Goal: Communication & Community: Ask a question

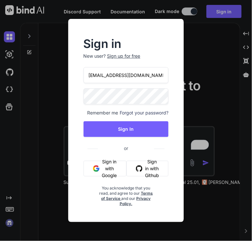
click at [117, 78] on input "[EMAIL_ADDRESS][DOMAIN_NAME]" at bounding box center [126, 75] width 85 height 16
paste input "[EMAIL_ADDRESS][DOMAIN_NAME]"
type input "[EMAIL_ADDRESS][DOMAIN_NAME]"
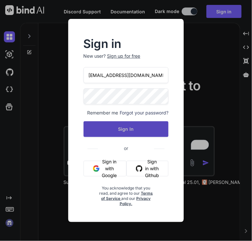
click at [89, 128] on button "Sign In" at bounding box center [126, 129] width 85 height 16
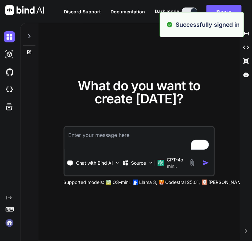
type textarea "x"
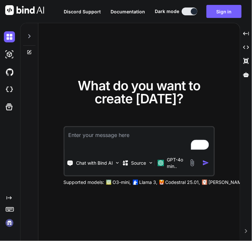
click at [9, 224] on img at bounding box center [9, 222] width 11 height 11
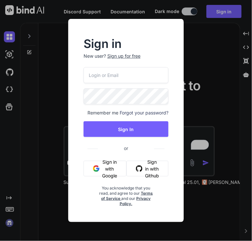
type input "[EMAIL_ADDRESS][DOMAIN_NAME]"
drag, startPoint x: 139, startPoint y: 73, endPoint x: 69, endPoint y: 80, distance: 70.4
click at [69, 80] on div "Sign in New user? Sign up for free [EMAIL_ADDRESS][DOMAIN_NAME] Remember me For…" at bounding box center [126, 120] width 116 height 203
paste input "sRX5@wkzz6Szvir"
type input "sRX5@wkzz6Szvir"
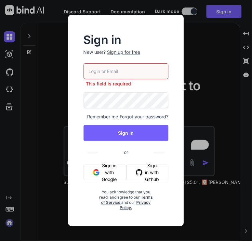
type textarea "x"
click at [119, 74] on input "email" at bounding box center [126, 71] width 85 height 16
paste input "[EMAIL_ADDRESS][DOMAIN_NAME]"
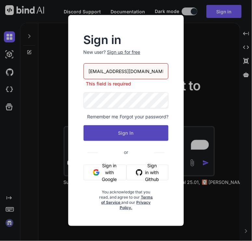
type input "[EMAIL_ADDRESS][DOMAIN_NAME]"
click at [109, 136] on button "Sign In" at bounding box center [126, 133] width 85 height 16
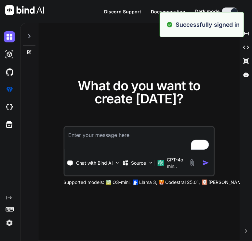
type textarea "x"
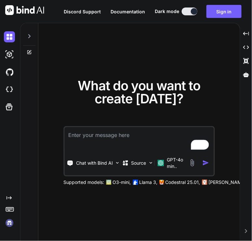
click at [9, 224] on img at bounding box center [9, 222] width 11 height 11
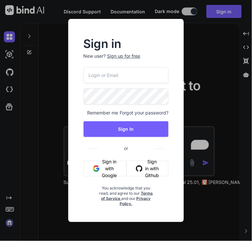
type input "[EMAIL_ADDRESS][DOMAIN_NAME]"
click at [127, 73] on input "[EMAIL_ADDRESS][DOMAIN_NAME]" at bounding box center [126, 75] width 85 height 16
paste input "[EMAIL_ADDRESS][DOMAIN_NAME]"
type input "[EMAIL_ADDRESS][DOMAIN_NAME]"
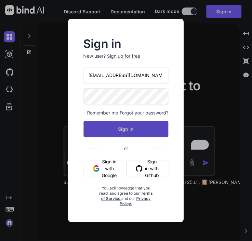
click at [97, 127] on button "Sign In" at bounding box center [126, 129] width 85 height 16
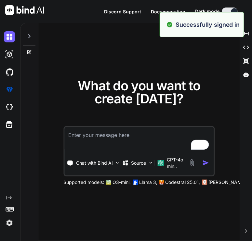
type textarea "x"
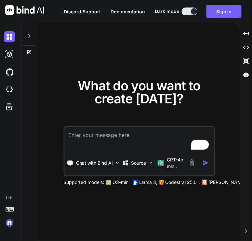
click at [7, 222] on img at bounding box center [9, 222] width 11 height 11
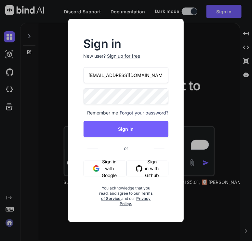
click at [134, 78] on input "app7@yopmail.com" at bounding box center [126, 75] width 85 height 16
paste input "sRX5@wkzz6Szvir"
type input "sRX5@wkzz6Szvir"
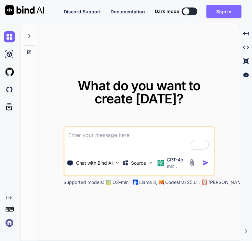
click at [228, 13] on button "Sign in" at bounding box center [224, 11] width 35 height 13
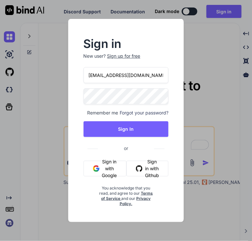
click at [135, 76] on input "[EMAIL_ADDRESS][DOMAIN_NAME]" at bounding box center [126, 75] width 85 height 16
paste input "[EMAIL_ADDRESS][DOMAIN_NAME]"
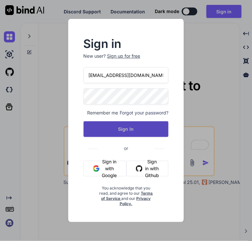
type input "[EMAIL_ADDRESS][DOMAIN_NAME]"
click at [118, 125] on button "Sign In" at bounding box center [126, 129] width 85 height 16
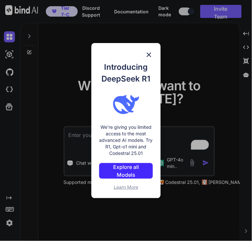
click at [51, 88] on div "Introducing DeepSeek R1 We're giving you limited access to the most advanced AI…" at bounding box center [126, 120] width 252 height 241
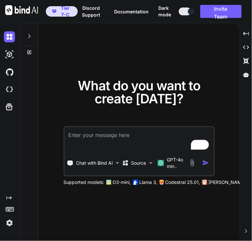
click at [11, 224] on img at bounding box center [9, 222] width 11 height 11
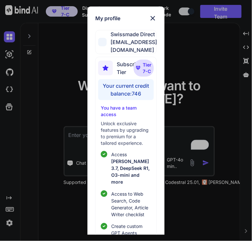
click at [200, 88] on div "My profile Swissmade Direct [EMAIL_ADDRESS][DOMAIN_NAME] Subscription Tier Tier…" at bounding box center [126, 120] width 252 height 241
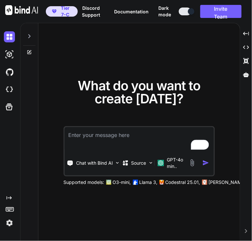
click at [12, 223] on img at bounding box center [9, 222] width 11 height 11
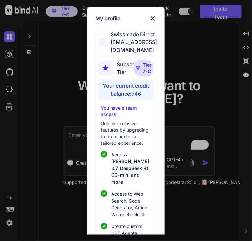
click at [58, 134] on div "My profile Swissmade Direct [EMAIL_ADDRESS][DOMAIN_NAME] Subscription Tier Tier…" at bounding box center [126, 120] width 252 height 241
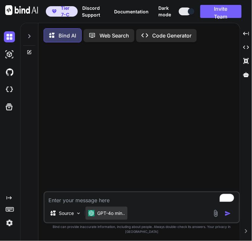
click at [114, 216] on p "GPT-4o min.." at bounding box center [111, 213] width 28 height 7
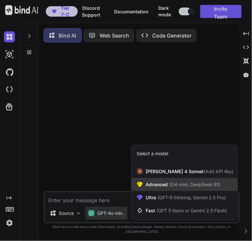
click at [152, 188] on span "Advanced (O4-mini, DeepSeek R1)" at bounding box center [183, 184] width 75 height 7
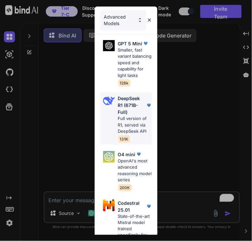
click at [118, 109] on div "DeepSeek R1 (671B-Full) Full version of R1, served via DeepSeek API 131K" at bounding box center [135, 119] width 35 height 48
type textarea "x"
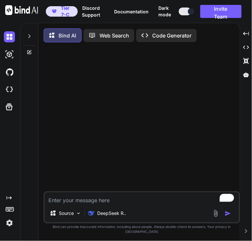
click at [104, 204] on textarea "To enrich screen reader interactions, please activate Accessibility in Grammarl…" at bounding box center [142, 198] width 195 height 12
type textarea "h"
type textarea "x"
type textarea "hi"
type textarea "x"
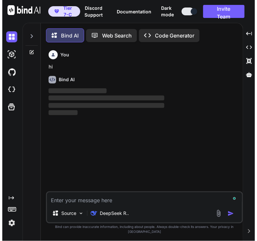
scroll to position [3, 0]
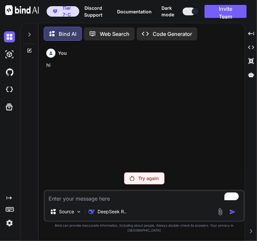
click at [8, 222] on img at bounding box center [9, 222] width 11 height 11
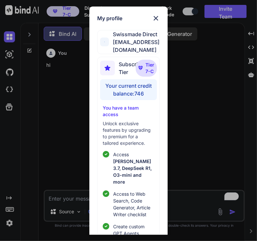
click at [156, 17] on img at bounding box center [156, 18] width 8 height 8
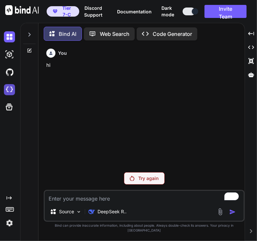
click at [11, 89] on img at bounding box center [9, 89] width 11 height 11
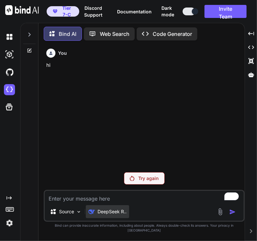
click at [105, 215] on p "DeepSeek R.." at bounding box center [111, 211] width 29 height 7
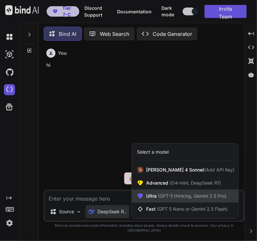
click at [155, 199] on span "Ultra (GPT-5 thinking, Gemini 2.5 Pro)" at bounding box center [186, 195] width 80 height 7
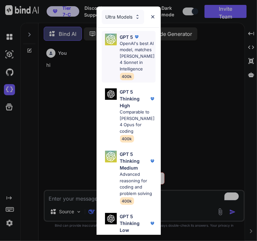
click at [123, 58] on p "OpenAI's best AI model, matches [PERSON_NAME] 4 Sonnet in Intelligence" at bounding box center [138, 56] width 36 height 32
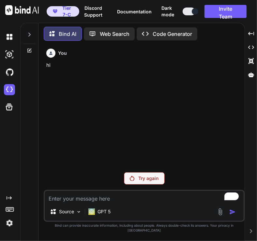
click at [139, 184] on div "Try again" at bounding box center [144, 178] width 41 height 12
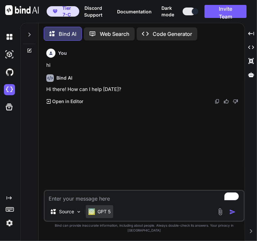
click at [103, 214] on p "GPT 5" at bounding box center [103, 211] width 13 height 7
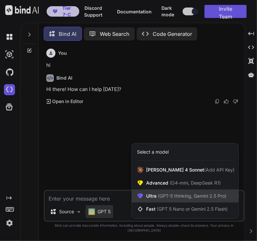
click at [156, 198] on span "(GPT-5 thinking, Gemini 2.5 Pro)" at bounding box center [191, 196] width 70 height 6
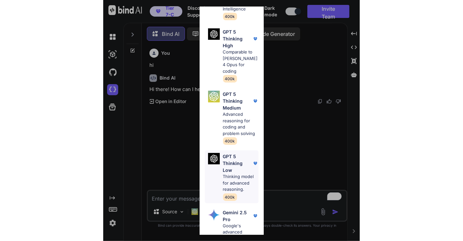
scroll to position [60, 0]
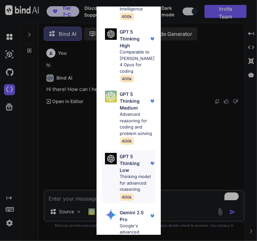
click at [127, 186] on p "Thinking model for advanced reasoning." at bounding box center [138, 182] width 36 height 19
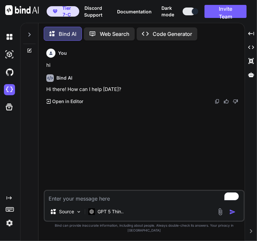
click at [112, 202] on textarea "To enrich screen reader interactions, please activate Accessibility in Grammarl…" at bounding box center [144, 197] width 199 height 12
type textarea "hi"
click at [9, 224] on img at bounding box center [9, 222] width 11 height 11
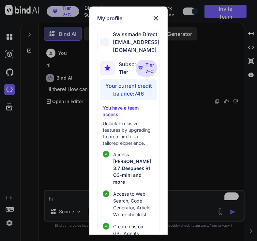
click at [28, 147] on div "My profile Swissmade Direct info@swissmade.direct Subscription Tier Tier 7-C Yo…" at bounding box center [128, 120] width 257 height 241
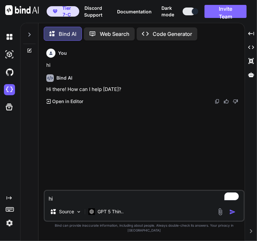
click at [220, 11] on button "Invite Team" at bounding box center [225, 11] width 42 height 13
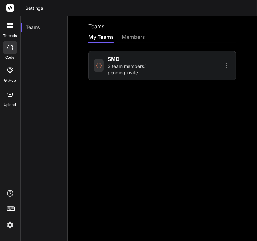
click at [124, 71] on span "3 team members , 1 pending invite" at bounding box center [133, 69] width 53 height 13
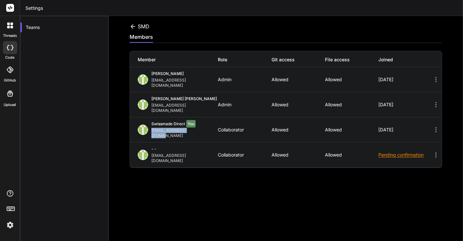
drag, startPoint x: 150, startPoint y: 119, endPoint x: 194, endPoint y: 119, distance: 43.6
click at [194, 121] on div "Swissmade Direct You info@swissmade.direct" at bounding box center [178, 129] width 80 height 17
copy div "[EMAIL_ADDRESS][DOMAIN_NAME]"
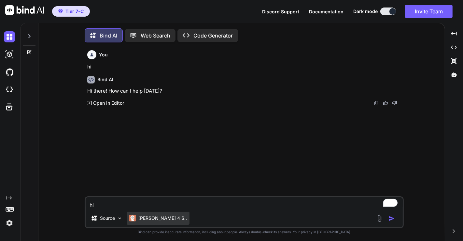
scroll to position [3, 0]
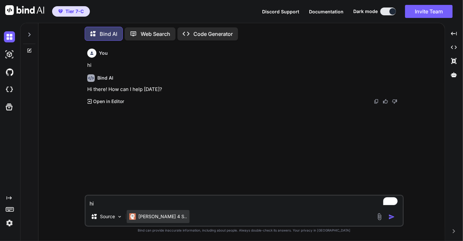
click at [144, 215] on p "[PERSON_NAME] 4 S.." at bounding box center [162, 216] width 49 height 7
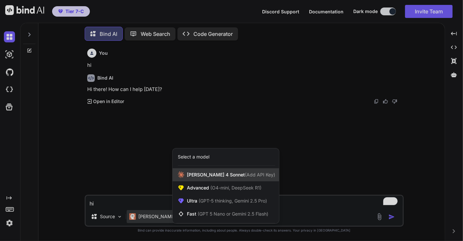
click at [193, 173] on span "Claude 4 Sonnet (Add API Key)" at bounding box center [231, 174] width 88 height 7
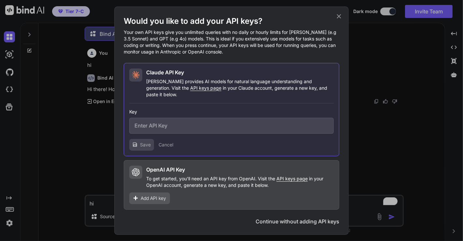
click at [92, 137] on div "Would you like to add your API keys? Your own API keys give you unlimited queri…" at bounding box center [231, 120] width 463 height 241
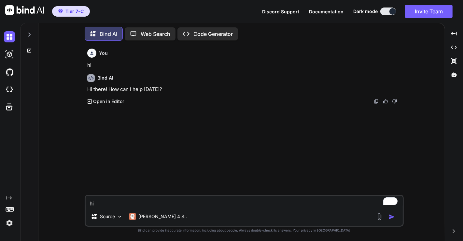
click at [27, 32] on icon at bounding box center [29, 34] width 5 height 5
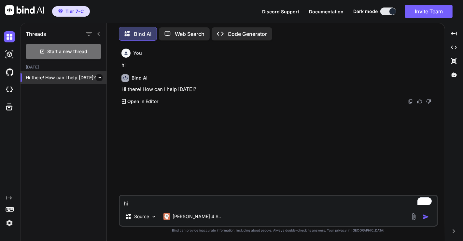
click at [97, 76] on icon "button" at bounding box center [99, 78] width 4 height 4
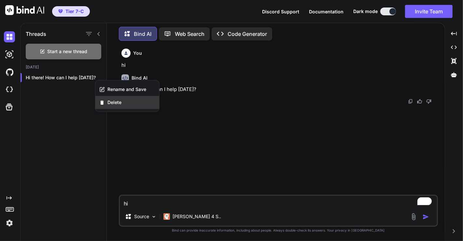
click at [119, 103] on span "Delete" at bounding box center [114, 102] width 14 height 7
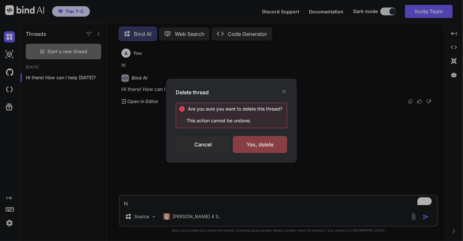
click at [252, 145] on div "Yes, delete" at bounding box center [260, 144] width 54 height 17
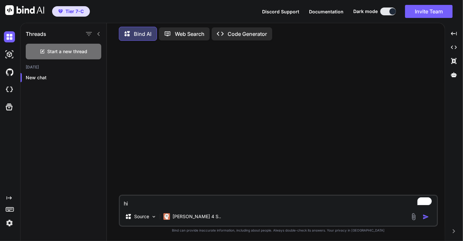
click at [9, 221] on img at bounding box center [9, 222] width 11 height 11
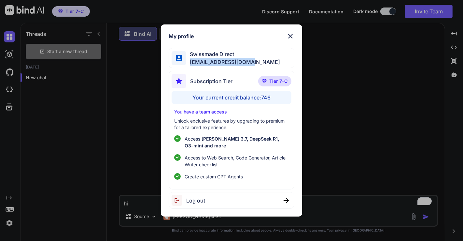
drag, startPoint x: 189, startPoint y: 62, endPoint x: 248, endPoint y: 63, distance: 58.6
click at [248, 63] on span "info@swissmade.direct" at bounding box center [233, 62] width 94 height 8
drag, startPoint x: 282, startPoint y: 83, endPoint x: 259, endPoint y: 82, distance: 22.5
click at [252, 82] on p "Tier 7-C" at bounding box center [274, 81] width 33 height 10
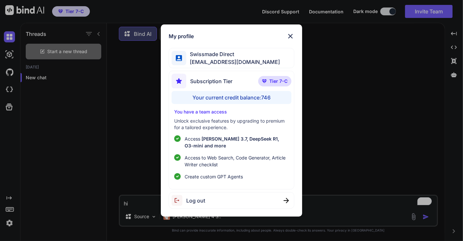
click at [252, 90] on div "My profile Swissmade Direct info@swissmade.direct Subscription Tier Tier 7-C Yo…" at bounding box center [231, 120] width 463 height 241
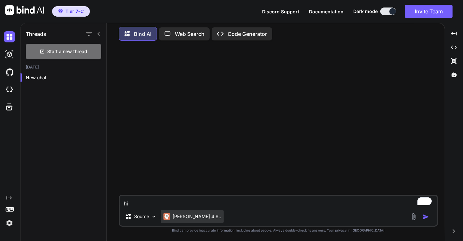
click at [178, 216] on p "Claude 4 S.." at bounding box center [197, 216] width 49 height 7
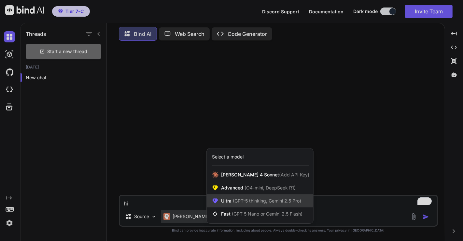
click at [237, 200] on span "(GPT-5 thinking, Gemini 2.5 Pro)" at bounding box center [267, 201] width 70 height 6
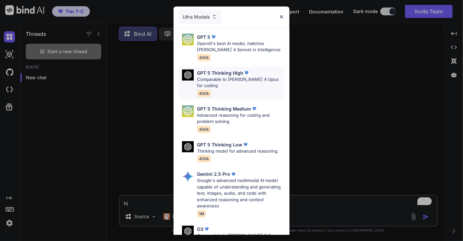
click at [232, 84] on p "Comparable to [PERSON_NAME] 4 Opus for coding" at bounding box center [240, 82] width 87 height 13
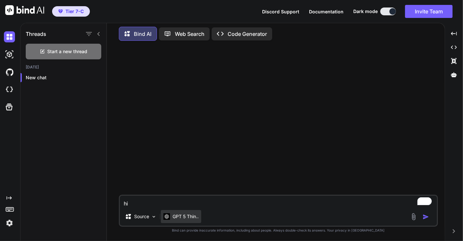
click at [183, 220] on div "GPT 5 Thin.." at bounding box center [181, 216] width 40 height 13
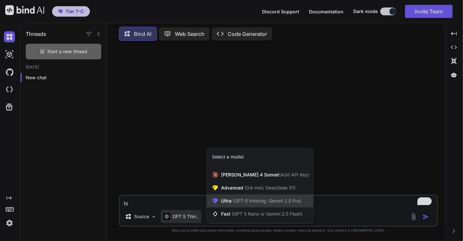
click at [237, 202] on span "(GPT-5 thinking, Gemini 2.5 Pro)" at bounding box center [267, 201] width 70 height 6
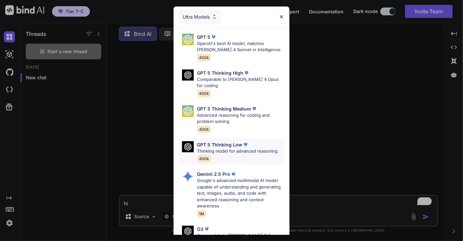
click at [216, 146] on p "GPT 5 Thinking Low" at bounding box center [219, 144] width 45 height 7
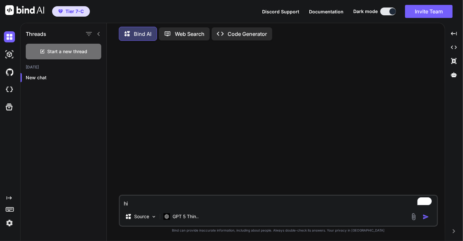
click at [170, 204] on textarea "hi" at bounding box center [278, 201] width 317 height 12
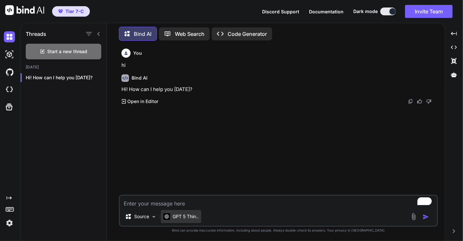
click at [179, 215] on p "GPT 5 Thin.." at bounding box center [186, 216] width 26 height 7
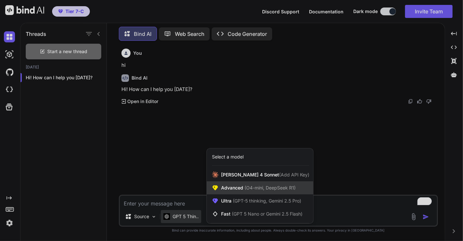
click at [239, 191] on div "Advanced (O4-mini, DeepSeek R1)" at bounding box center [260, 187] width 107 height 13
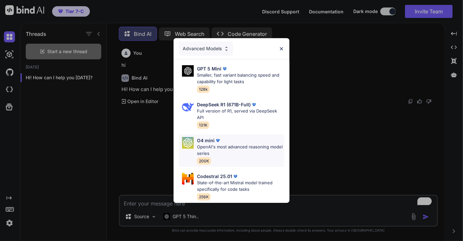
click at [225, 145] on p "OpenAI's most advanced reasoning model series" at bounding box center [240, 150] width 87 height 13
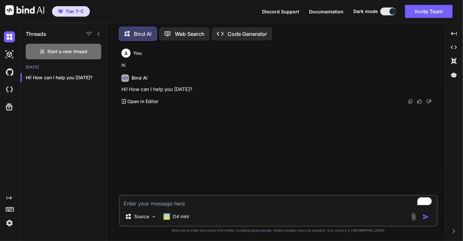
click at [177, 205] on textarea "To enrich screen reader interactions, please activate Accessibility in Grammarl…" at bounding box center [278, 201] width 317 height 12
type textarea "hi"
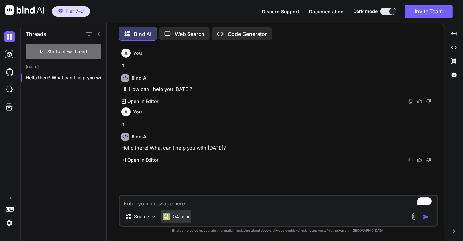
click at [181, 217] on p "O4 mini" at bounding box center [181, 216] width 16 height 7
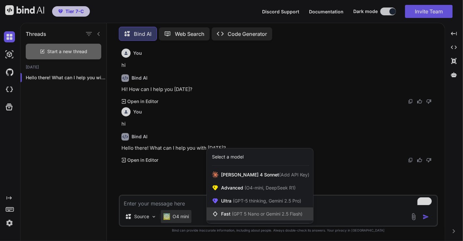
click at [232, 218] on div "Fast (GPT 5 Nano or Gemini 2.5 Flash)" at bounding box center [260, 213] width 107 height 13
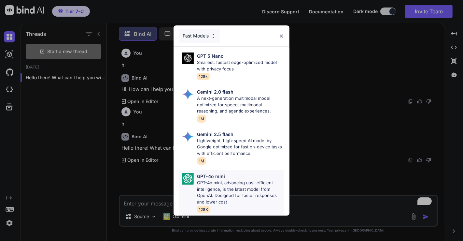
click at [211, 179] on p "GPT-4o mini, advancing cost-efficient intelligence, is the latest model from Op…" at bounding box center [240, 191] width 87 height 25
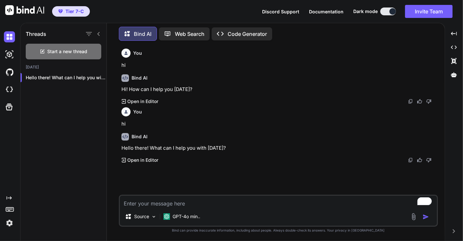
click at [169, 203] on textarea "To enrich screen reader interactions, please activate Accessibility in Grammarl…" at bounding box center [278, 201] width 317 height 12
type textarea "hi"
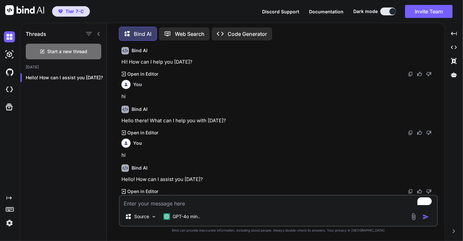
scroll to position [27, 0]
click at [97, 77] on icon "button" at bounding box center [99, 78] width 4 height 4
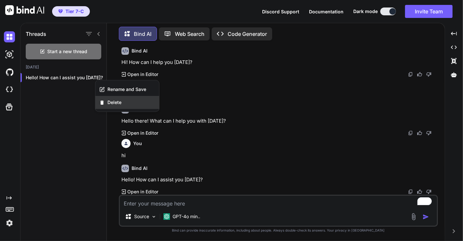
click at [110, 100] on span "Delete" at bounding box center [114, 102] width 14 height 7
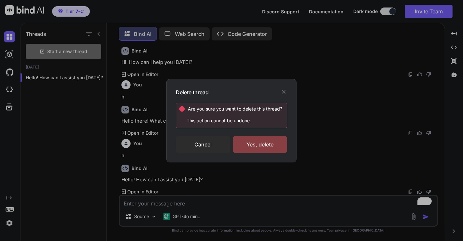
click at [252, 146] on div "Yes, delete" at bounding box center [260, 144] width 54 height 17
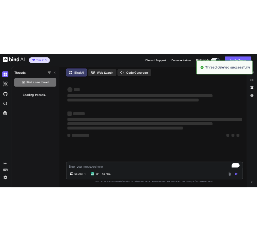
scroll to position [0, 0]
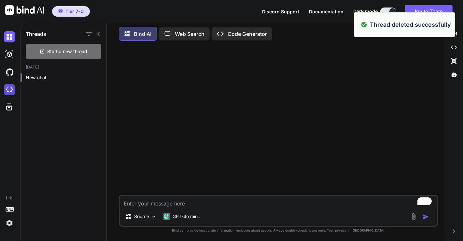
click at [5, 93] on img at bounding box center [9, 89] width 11 height 11
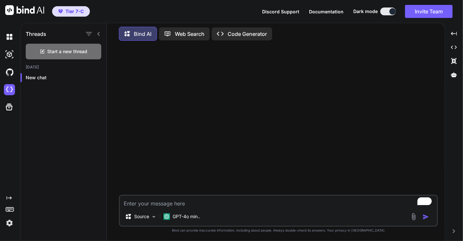
click at [14, 221] on img at bounding box center [9, 222] width 11 height 11
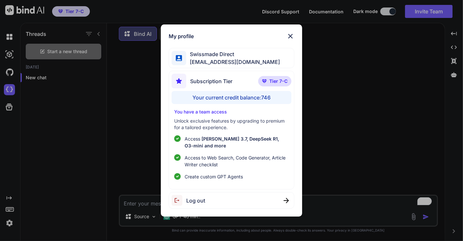
click at [227, 200] on div "Log out" at bounding box center [232, 200] width 126 height 17
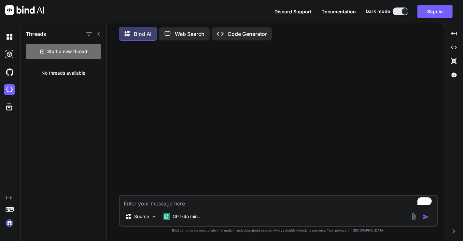
click at [9, 224] on img at bounding box center [9, 222] width 11 height 11
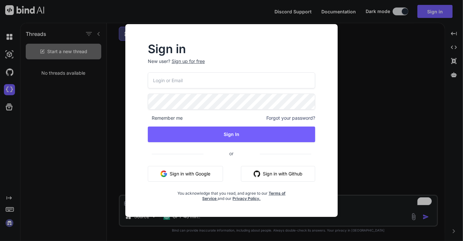
type input "app7@yopmail.com"
drag, startPoint x: 200, startPoint y: 80, endPoint x: 125, endPoint y: 75, distance: 75.8
click at [125, 75] on div "Sign in New user? Sign up for free app7@yopmail.com Remember me Forgot your pas…" at bounding box center [232, 120] width 232 height 192
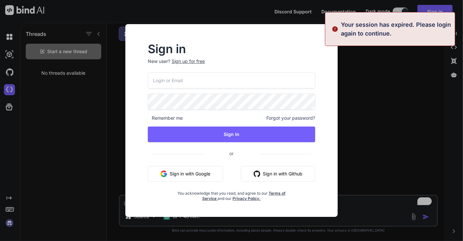
paste input "[EMAIL_ADDRESS][DOMAIN_NAME]"
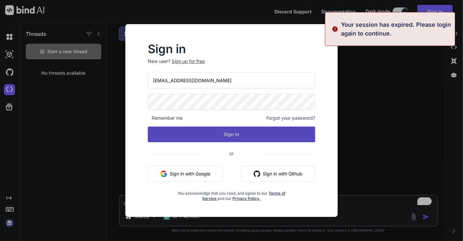
type input "[EMAIL_ADDRESS][DOMAIN_NAME]"
click at [208, 134] on button "Sign In" at bounding box center [231, 134] width 167 height 16
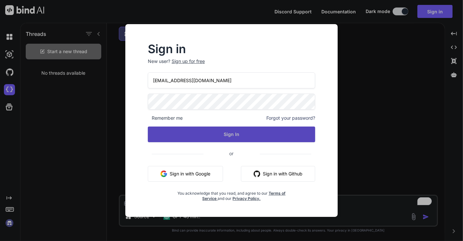
click at [208, 134] on button "Sign In" at bounding box center [231, 134] width 167 height 16
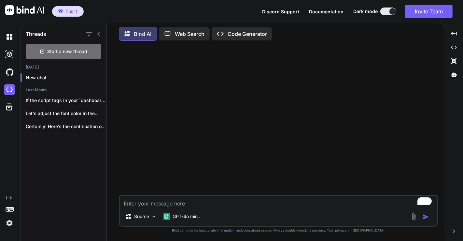
click at [176, 204] on textarea "To enrich screen reader interactions, please activate Accessibility in Grammarl…" at bounding box center [278, 201] width 317 height 12
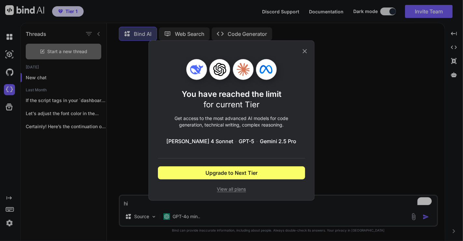
type textarea "hi"
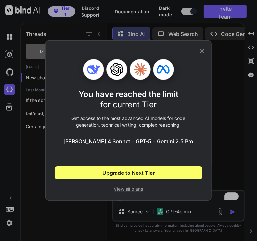
click at [224, 125] on div "You have reached the limit for current Tier Get access to the most advanced AI …" at bounding box center [128, 120] width 257 height 241
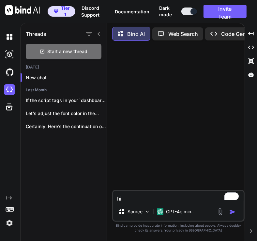
click at [170, 197] on textarea "hi" at bounding box center [178, 197] width 130 height 12
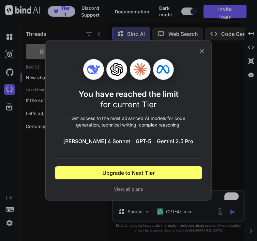
click at [222, 127] on div "You have reached the limit for current Tier Get access to the most advanced AI …" at bounding box center [128, 120] width 257 height 241
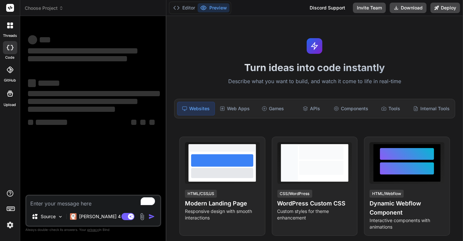
click at [11, 229] on img at bounding box center [10, 224] width 11 height 11
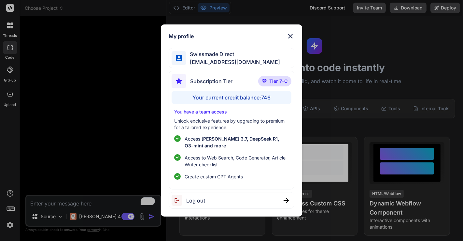
click at [98, 118] on div "My profile Swissmade Direct [EMAIL_ADDRESS][DOMAIN_NAME] Subscription Tier Tier…" at bounding box center [231, 120] width 463 height 241
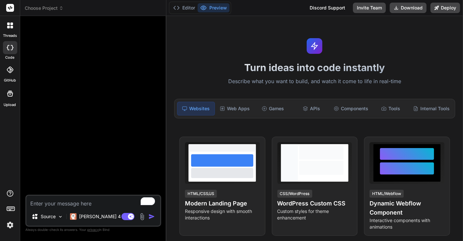
type textarea "x"
click at [85, 205] on textarea "To enrich screen reader interactions, please activate Accessibility in Grammarl…" at bounding box center [93, 201] width 134 height 12
type textarea "h"
type textarea "x"
type textarea "hi"
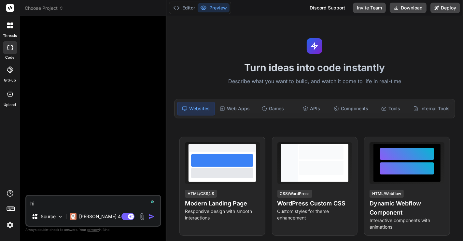
type textarea "x"
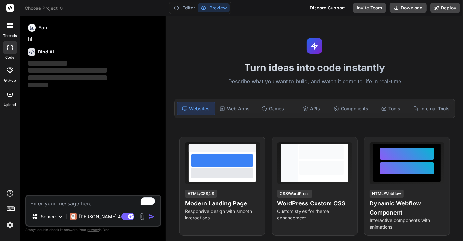
click at [10, 223] on img at bounding box center [10, 224] width 11 height 11
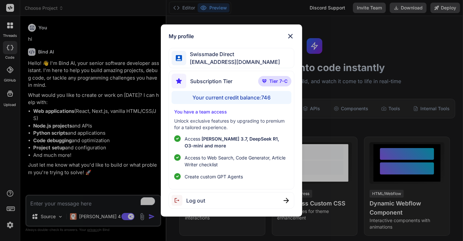
type textarea "x"
click at [63, 141] on div "My profile Swissmade Direct info@swissmade.direct Subscription Tier Tier 7-C Yo…" at bounding box center [231, 120] width 463 height 241
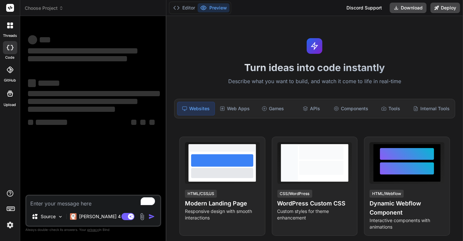
click at [11, 226] on img at bounding box center [10, 224] width 11 height 11
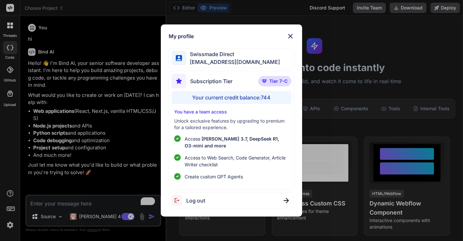
click at [75, 111] on div "My profile Swissmade Direct info@swissmade.direct Subscription Tier Tier 7-C Yo…" at bounding box center [231, 120] width 463 height 241
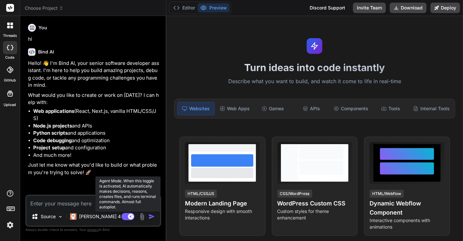
click at [124, 218] on rect at bounding box center [127, 216] width 13 height 7
type textarea "x"
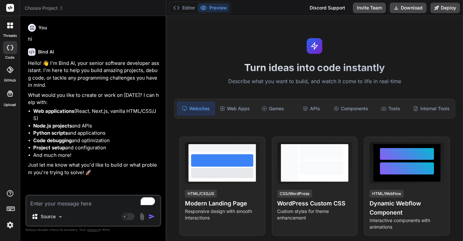
click at [68, 206] on textarea "To enrich screen reader interactions, please activate Accessibility in Grammarl…" at bounding box center [93, 201] width 134 height 12
type textarea "h"
type textarea "x"
type textarea "hi"
type textarea "x"
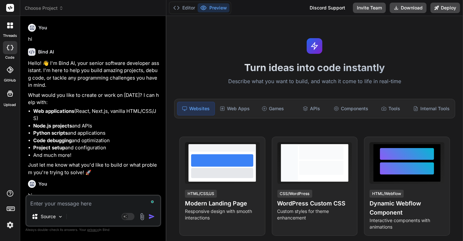
scroll to position [50, 0]
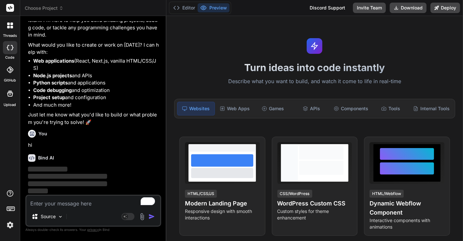
click at [13, 224] on img at bounding box center [10, 224] width 11 height 11
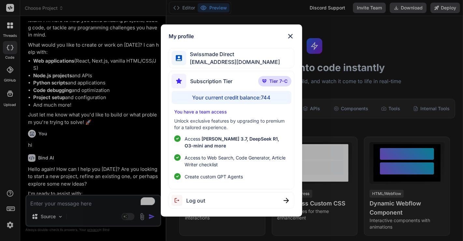
click at [96, 128] on div "My profile Swissmade Direct info@swissmade.direct Subscription Tier Tier 7-C Yo…" at bounding box center [231, 120] width 463 height 241
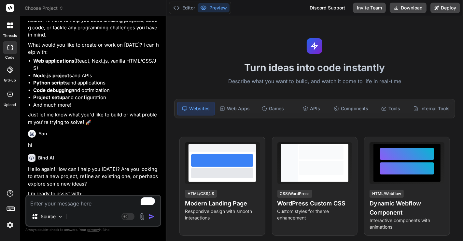
scroll to position [116, 0]
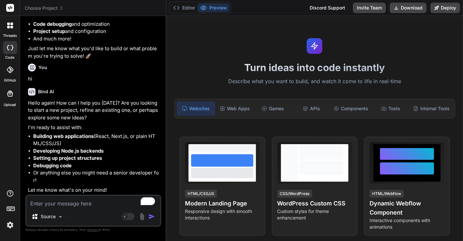
type textarea "x"
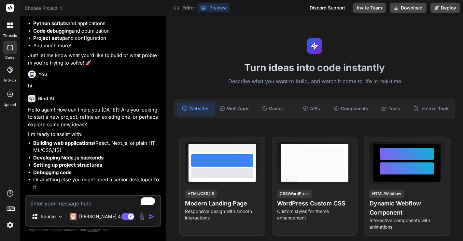
click at [10, 224] on img at bounding box center [10, 224] width 11 height 11
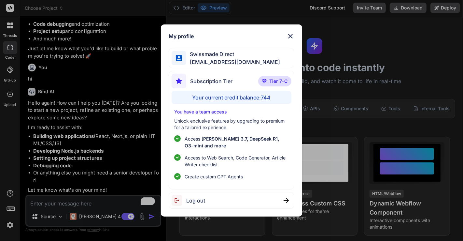
click at [143, 133] on div "My profile Swissmade Direct [EMAIL_ADDRESS][DOMAIN_NAME] Subscription Tier Tier…" at bounding box center [231, 120] width 463 height 241
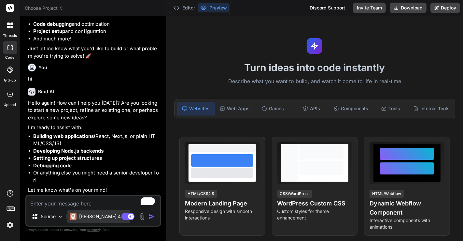
click at [90, 217] on p "[PERSON_NAME] 4 S.." at bounding box center [103, 216] width 49 height 7
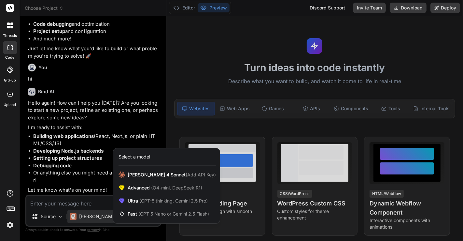
click at [83, 181] on div at bounding box center [231, 120] width 463 height 241
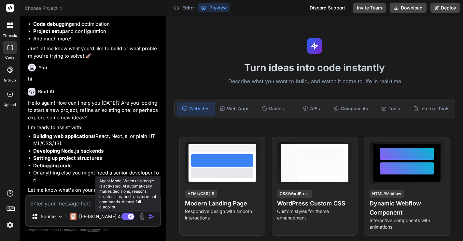
click at [125, 215] on rect at bounding box center [127, 216] width 13 height 7
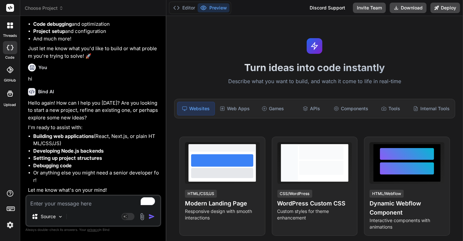
click at [53, 205] on textarea "To enrich screen reader interactions, please activate Accessibility in Grammarl…" at bounding box center [93, 201] width 134 height 12
click at [11, 26] on icon at bounding box center [11, 27] width 3 height 3
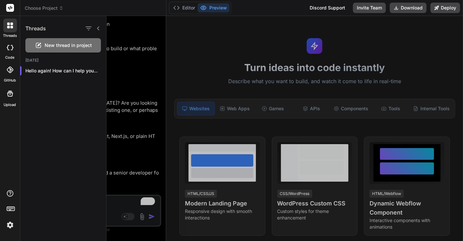
click at [61, 46] on span "New thread in project" at bounding box center [68, 45] width 47 height 7
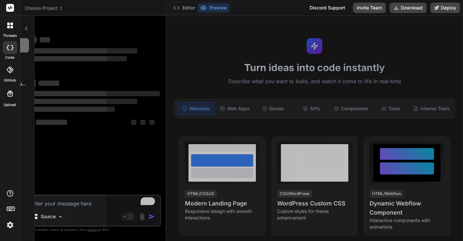
scroll to position [0, 0]
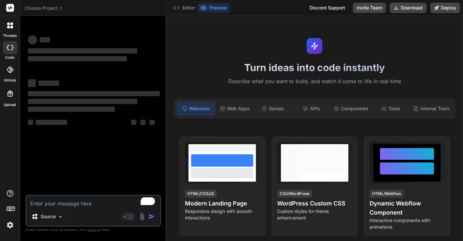
type textarea "x"
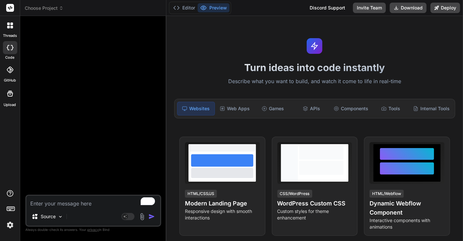
click at [61, 203] on textarea "To enrich screen reader interactions, please activate Accessibility in Grammarl…" at bounding box center [93, 201] width 134 height 12
type textarea "h"
type textarea "x"
type textarea "hi"
type textarea "x"
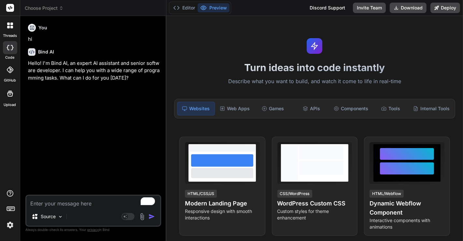
click at [4, 28] on div at bounding box center [10, 26] width 14 height 14
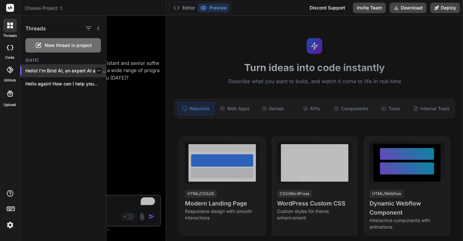
click at [98, 70] on icon "button" at bounding box center [99, 71] width 4 height 4
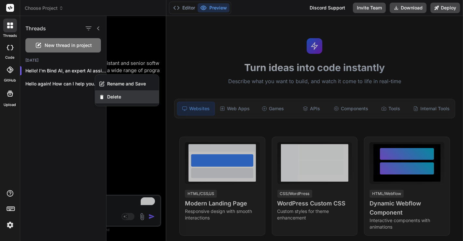
click at [110, 97] on span "Delete" at bounding box center [114, 96] width 14 height 7
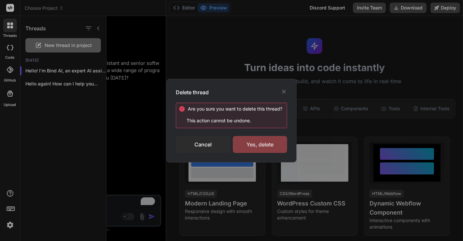
click at [244, 143] on div "Yes, delete" at bounding box center [260, 144] width 54 height 17
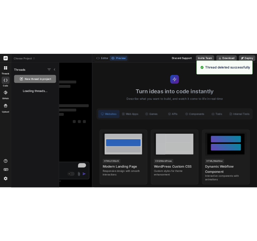
scroll to position [25, 0]
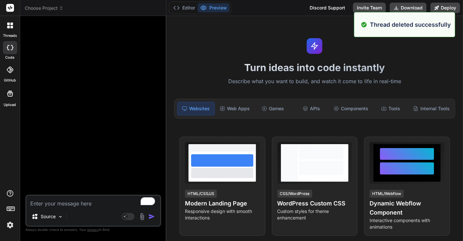
click at [8, 21] on div at bounding box center [10, 26] width 14 height 14
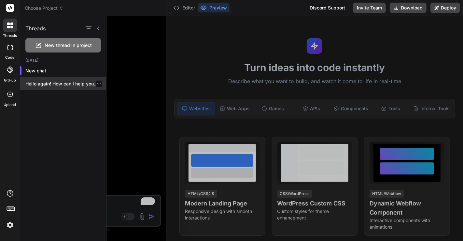
click at [98, 81] on div at bounding box center [99, 83] width 7 height 7
click at [98, 84] on icon "button" at bounding box center [98, 83] width 3 height 1
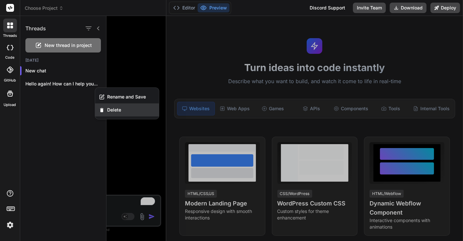
click at [114, 107] on span "Delete" at bounding box center [114, 110] width 14 height 7
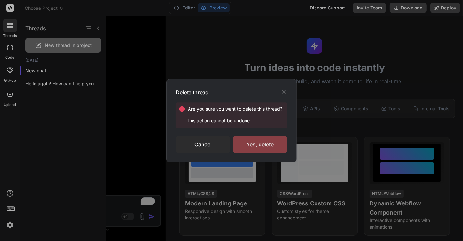
click at [271, 147] on div "Yes, delete" at bounding box center [260, 144] width 54 height 17
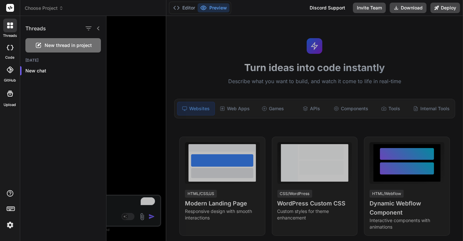
type textarea "x"
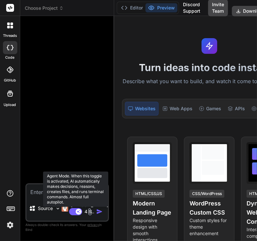
click at [76, 211] on rect at bounding box center [79, 211] width 6 height 6
type textarea "x"
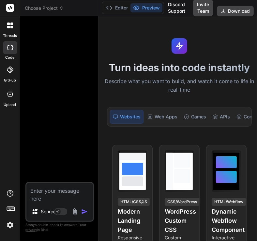
click at [42, 198] on textarea at bounding box center [59, 193] width 66 height 20
type textarea "h"
type textarea "x"
type textarea "hi"
type textarea "x"
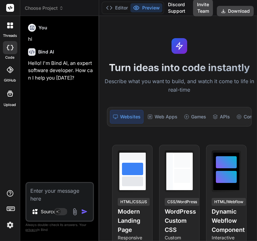
click at [7, 225] on img at bounding box center [10, 224] width 11 height 11
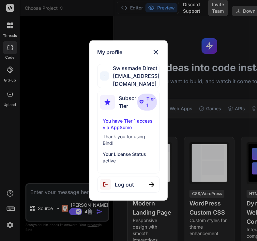
type textarea "x"
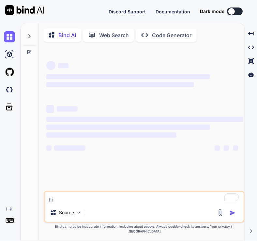
type textarea "x"
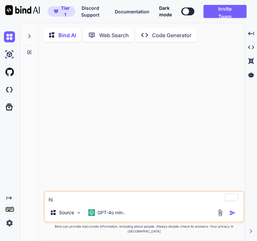
click at [12, 221] on img at bounding box center [9, 222] width 11 height 11
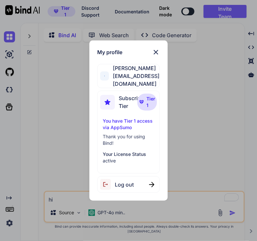
click at [200, 169] on div "My profile [PERSON_NAME] [PERSON_NAME][EMAIL_ADDRESS][DOMAIN_NAME] Subscription…" at bounding box center [128, 120] width 257 height 241
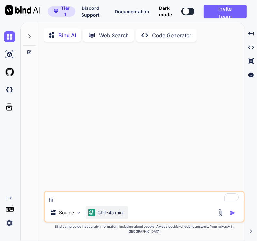
click at [105, 219] on div "GPT-4o min.." at bounding box center [107, 212] width 42 height 13
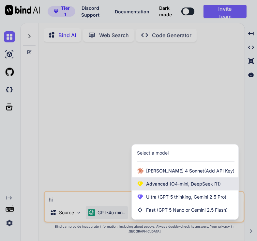
click at [153, 187] on span "Advanced (O4-mini, DeepSeek R1)" at bounding box center [183, 183] width 75 height 7
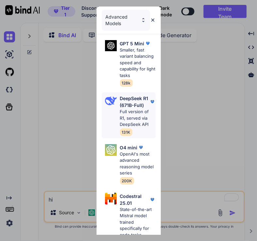
click at [128, 97] on p "DeepSeek R1 (671B-Full)" at bounding box center [134, 102] width 29 height 14
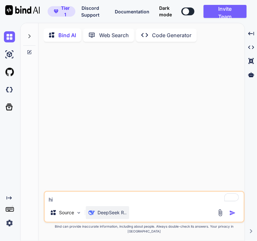
click at [107, 219] on div "DeepSeek R.." at bounding box center [107, 212] width 43 height 13
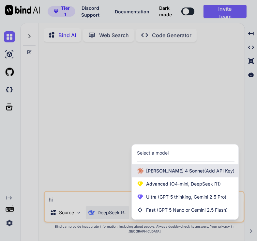
click at [158, 174] on span "[PERSON_NAME] 4 Sonnet (Add API Key)" at bounding box center [190, 170] width 88 height 7
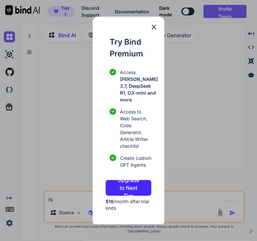
click at [186, 149] on div "Try Bind Premium Access [PERSON_NAME] 3.7, DeepSeek R1, O3-mini and more Access…" at bounding box center [128, 120] width 257 height 241
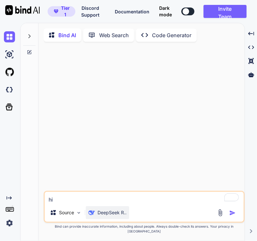
click at [106, 219] on div "DeepSeek R.." at bounding box center [107, 212] width 43 height 13
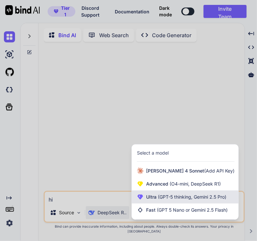
click at [164, 199] on span "(GPT-5 thinking, Gemini 2.5 Pro)" at bounding box center [191, 197] width 70 height 6
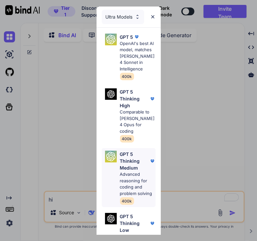
click at [123, 179] on p "Advanced reasoning for coding and problem solving" at bounding box center [138, 183] width 36 height 25
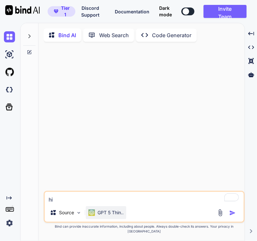
click at [112, 216] on p "GPT 5 Thin.." at bounding box center [110, 212] width 26 height 7
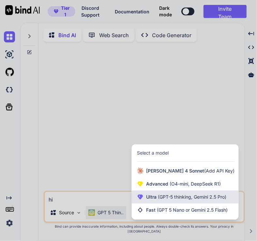
click at [163, 199] on span "(GPT-5 thinking, Gemini 2.5 Pro)" at bounding box center [191, 197] width 70 height 6
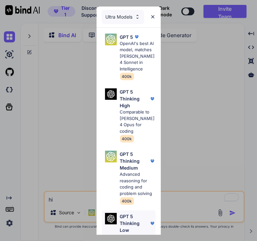
click at [123, 226] on p "GPT 5 Thinking Low" at bounding box center [134, 223] width 29 height 21
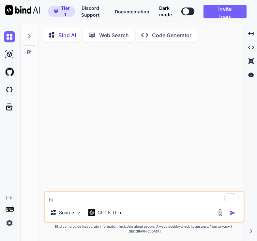
click at [101, 203] on textarea "hi" at bounding box center [144, 198] width 199 height 12
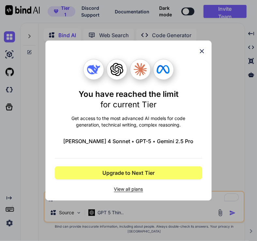
click at [226, 94] on div "You have reached the limit for current Tier Get access to the most advanced AI …" at bounding box center [128, 120] width 257 height 241
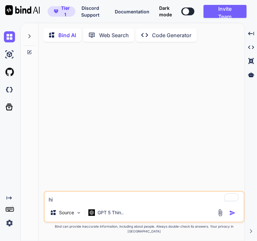
click at [29, 37] on icon at bounding box center [29, 36] width 2 height 4
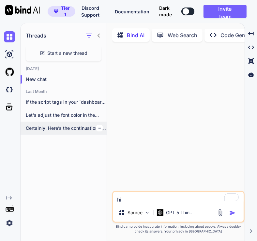
click at [55, 130] on p "Certainly! Here’s the continuation of the HTML..." at bounding box center [66, 128] width 81 height 7
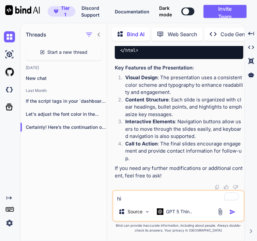
scroll to position [21911, 0]
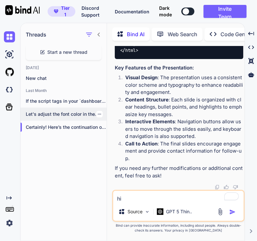
click at [60, 111] on p "Let's adjust the font color in the..." at bounding box center [66, 114] width 81 height 7
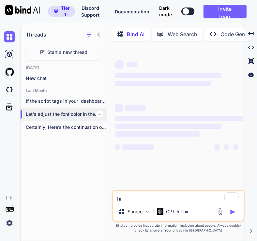
scroll to position [0, 0]
